Goal: Navigation & Orientation: Go to known website

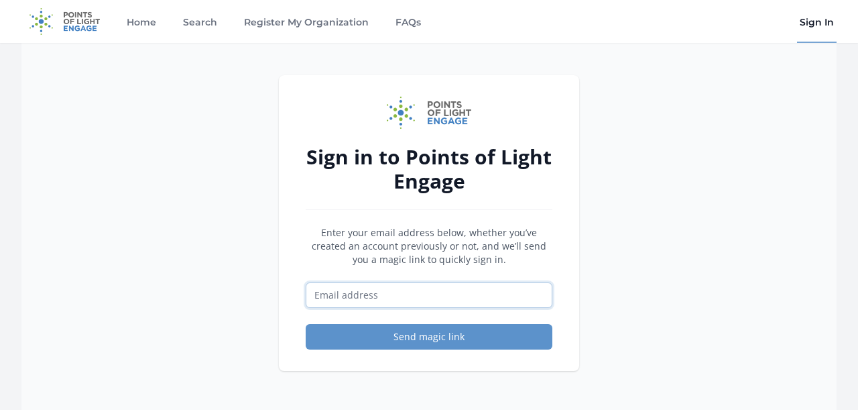
click at [373, 293] on input "Email address" at bounding box center [429, 294] width 247 height 25
type input "dalexander@pointsoflight.org"
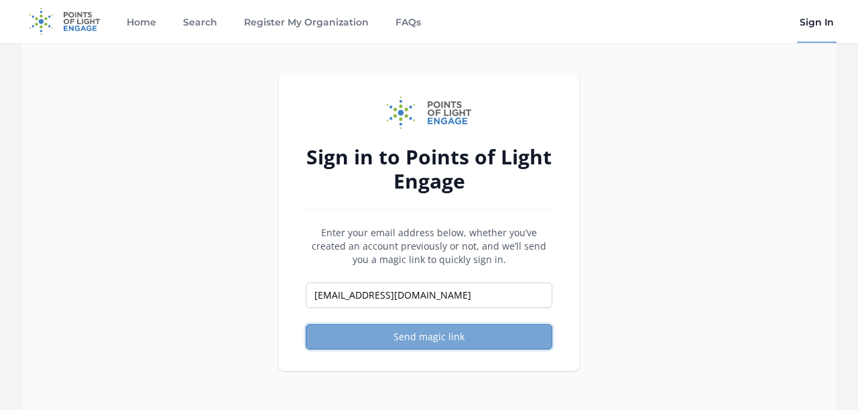
click at [432, 332] on button "Send magic link" at bounding box center [429, 336] width 247 height 25
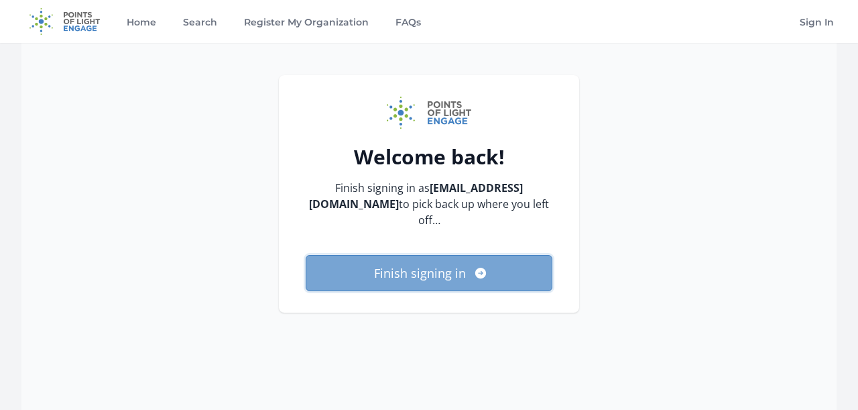
click at [424, 262] on button "Finish signing in" at bounding box center [429, 273] width 247 height 36
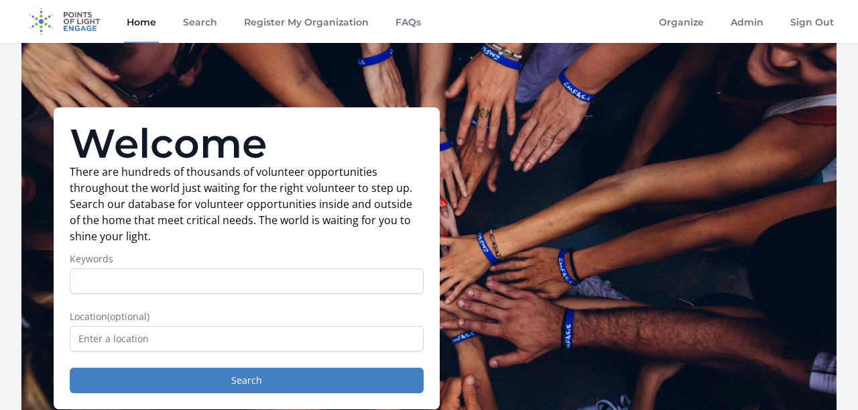
click at [72, 17] on img at bounding box center [64, 21] width 86 height 43
